Goal: Check status: Check status

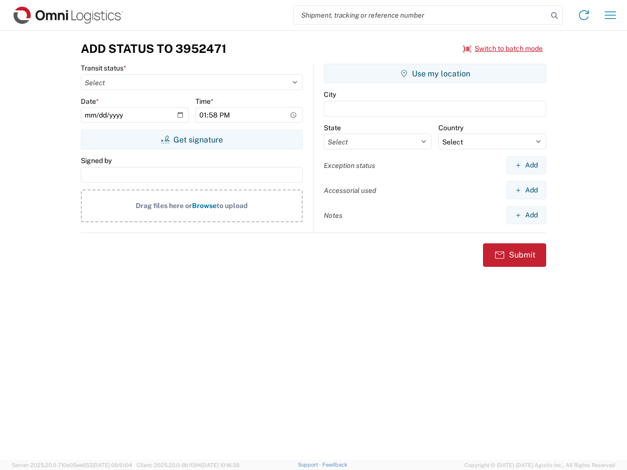
click at [421, 15] on input "search" at bounding box center [421, 15] width 254 height 19
click at [554, 16] on icon at bounding box center [554, 16] width 14 height 14
click at [584, 15] on icon at bounding box center [584, 15] width 16 height 16
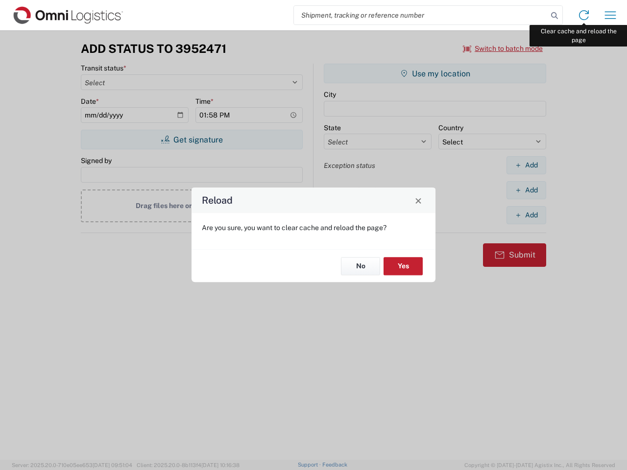
click at [610, 15] on div "Reload Are you sure, you want to clear cache and reload the page? No Yes" at bounding box center [313, 235] width 627 height 470
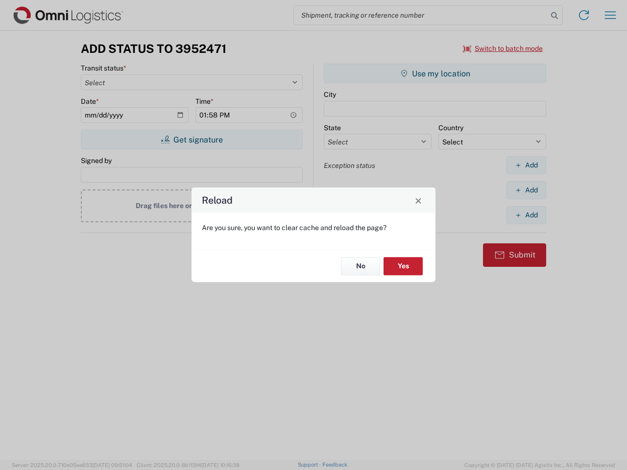
click at [503, 48] on div "Reload Are you sure, you want to clear cache and reload the page? No Yes" at bounding box center [313, 235] width 627 height 470
click at [191, 140] on div "Reload Are you sure, you want to clear cache and reload the page? No Yes" at bounding box center [313, 235] width 627 height 470
click at [435, 73] on div "Reload Are you sure, you want to clear cache and reload the page? No Yes" at bounding box center [313, 235] width 627 height 470
click at [526, 165] on div "Reload Are you sure, you want to clear cache and reload the page? No Yes" at bounding box center [313, 235] width 627 height 470
click at [526, 190] on div "Reload Are you sure, you want to clear cache and reload the page? No Yes" at bounding box center [313, 235] width 627 height 470
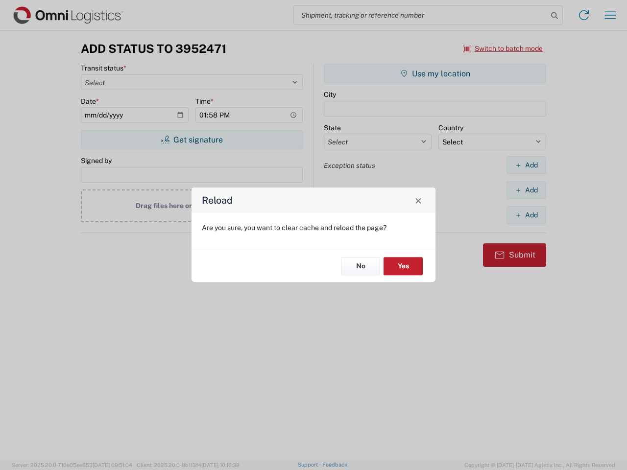
click at [526, 215] on div "Reload Are you sure, you want to clear cache and reload the page? No Yes" at bounding box center [313, 235] width 627 height 470
